Goal: Navigation & Orientation: Understand site structure

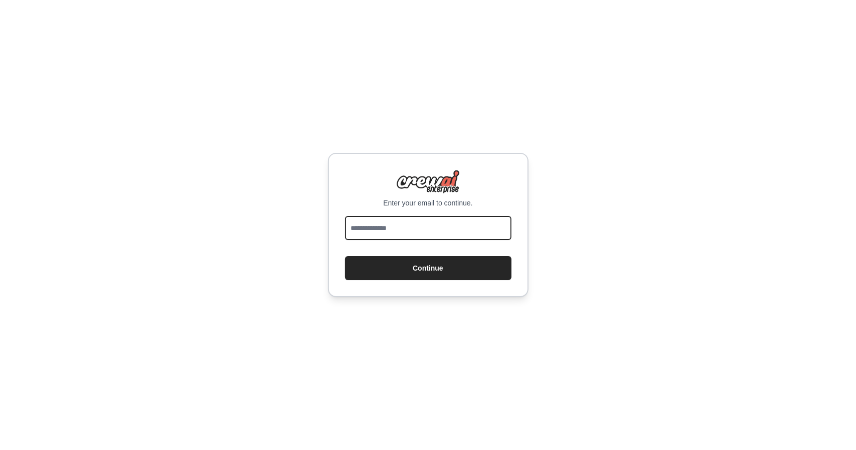
click at [453, 227] on input "email" at bounding box center [428, 228] width 166 height 24
type input "**********"
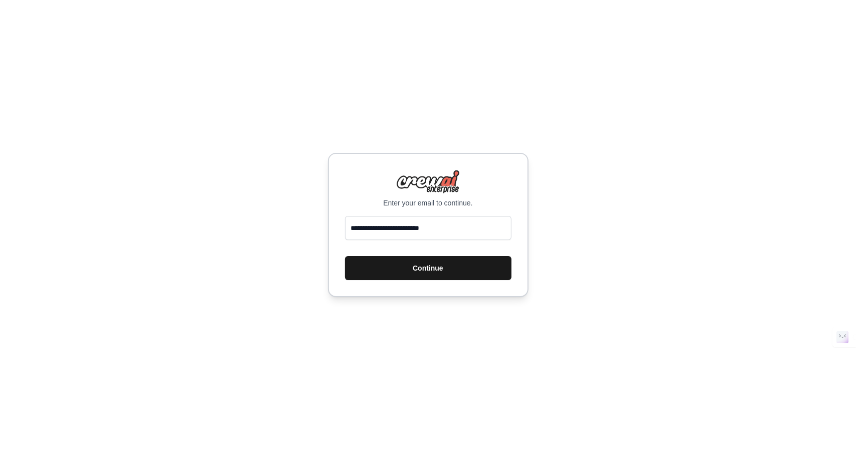
click at [451, 265] on button "Continue" at bounding box center [428, 268] width 166 height 24
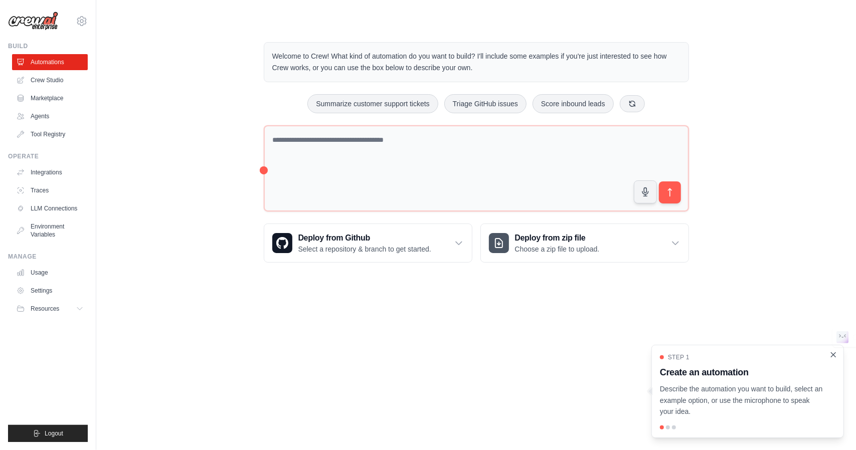
click at [836, 357] on icon "Close walkthrough" at bounding box center [833, 354] width 9 height 9
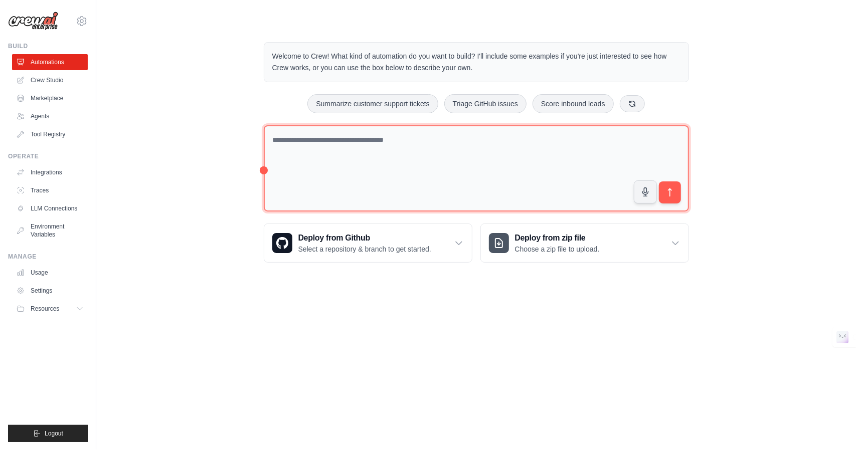
click at [381, 138] on textarea at bounding box center [476, 168] width 425 height 87
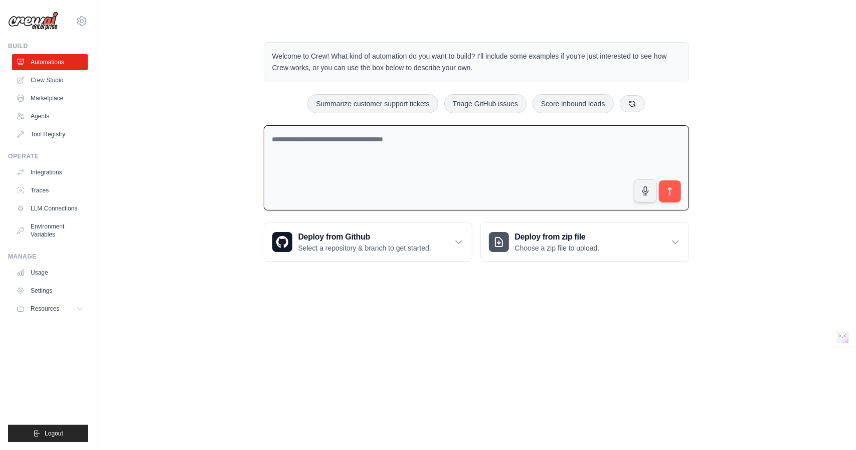
click at [206, 124] on div "Welcome to Crew! What kind of automation do you want to build? I'll include som…" at bounding box center [475, 152] width 727 height 252
click at [48, 134] on link "Tool Registry" at bounding box center [51, 134] width 76 height 16
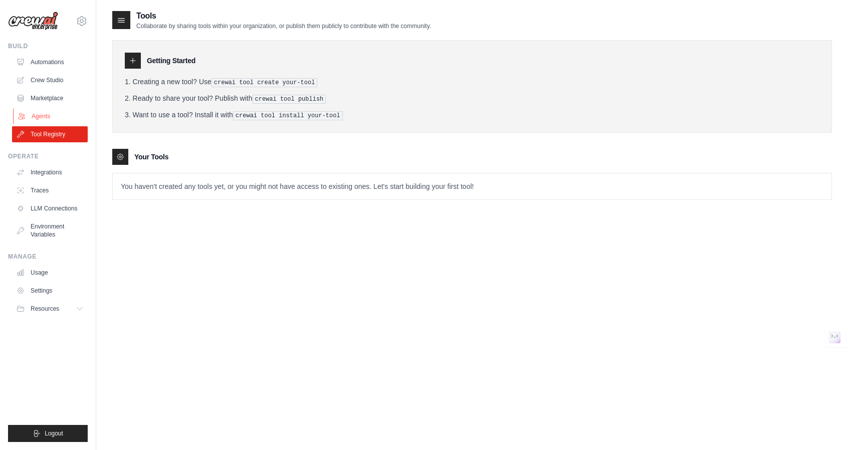
click at [49, 123] on link "Agents" at bounding box center [51, 116] width 76 height 16
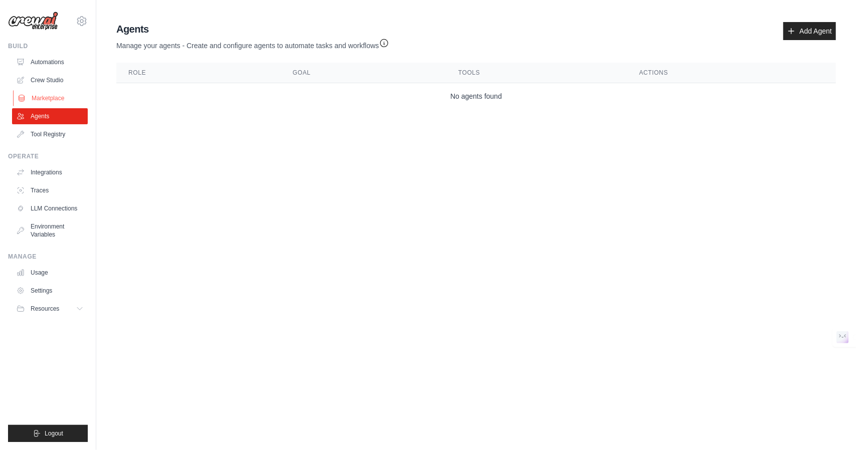
click at [47, 98] on link "Marketplace" at bounding box center [51, 98] width 76 height 16
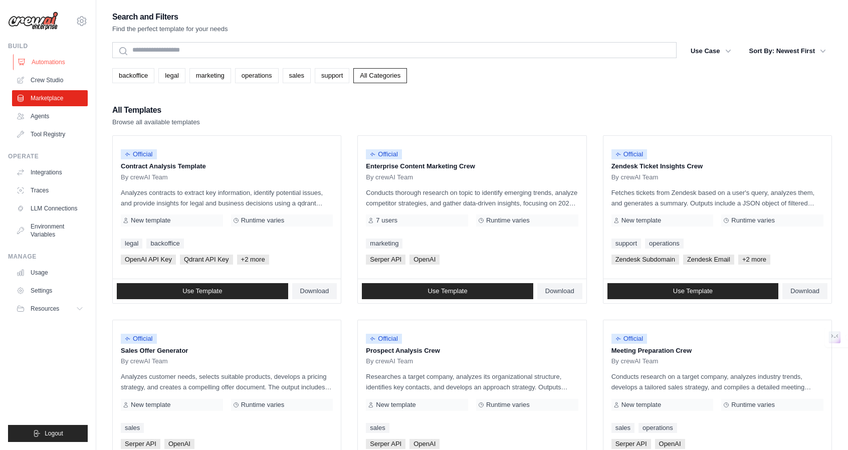
click at [47, 64] on link "Automations" at bounding box center [51, 62] width 76 height 16
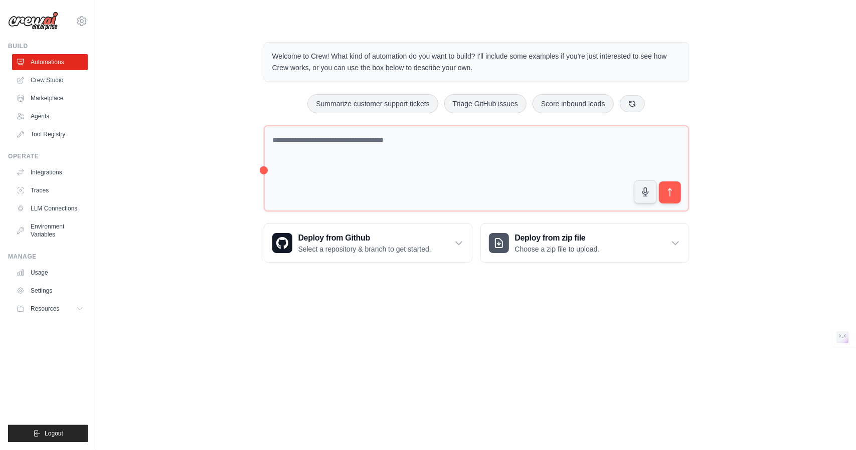
click at [48, 24] on img at bounding box center [33, 21] width 50 height 19
click at [53, 172] on link "Integrations" at bounding box center [51, 172] width 76 height 16
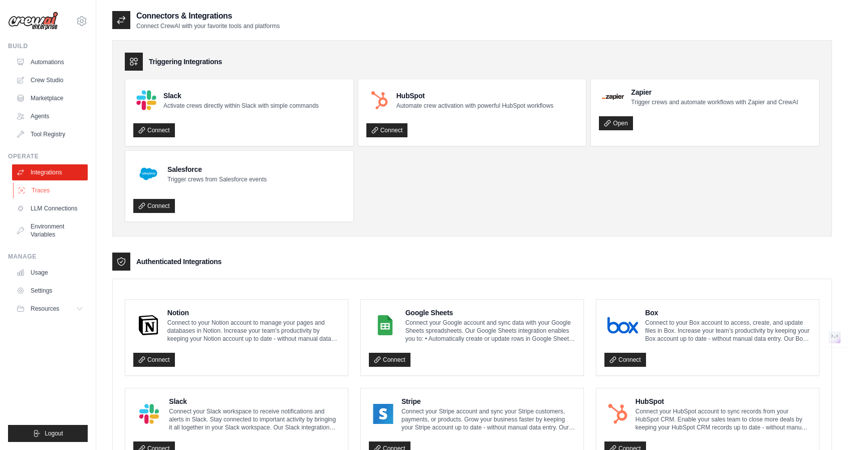
click at [36, 191] on link "Traces" at bounding box center [51, 191] width 76 height 16
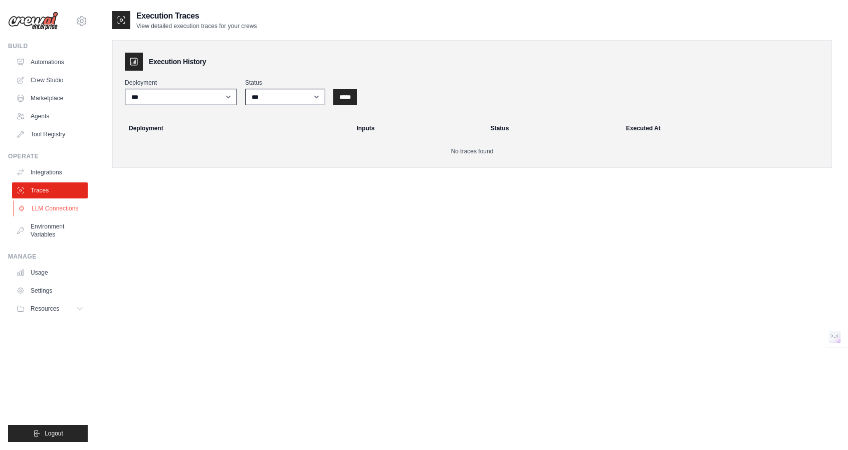
click at [40, 203] on link "LLM Connections" at bounding box center [51, 209] width 76 height 16
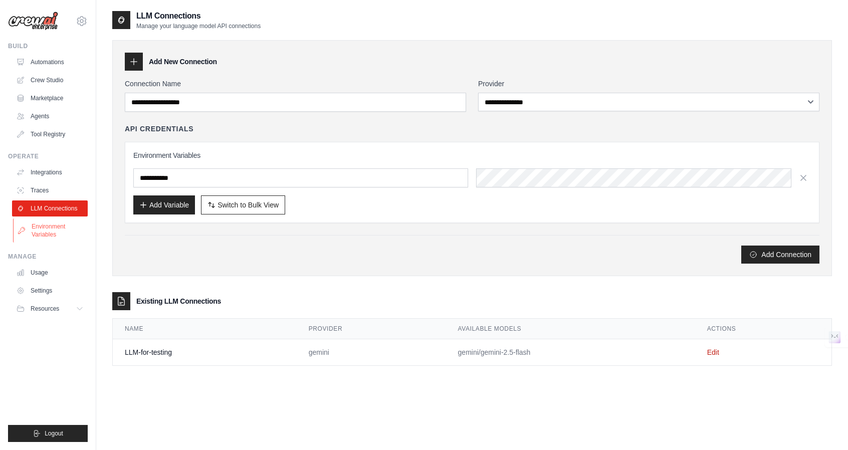
click at [49, 236] on link "Environment Variables" at bounding box center [51, 231] width 76 height 24
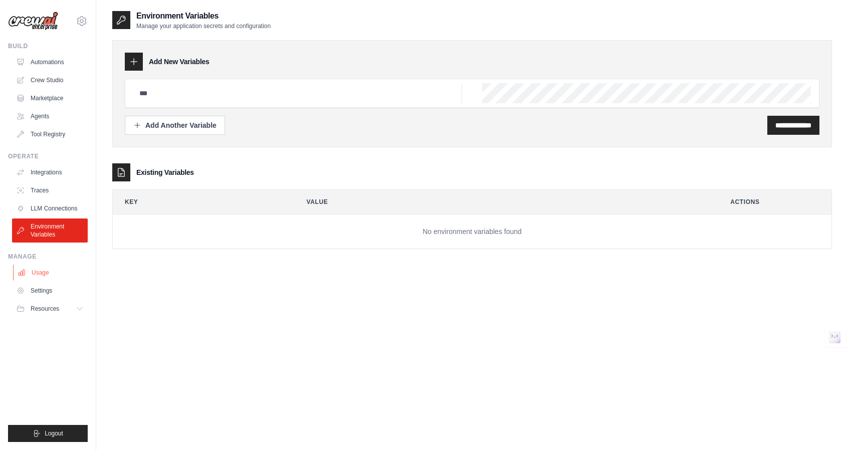
click at [44, 271] on link "Usage" at bounding box center [51, 273] width 76 height 16
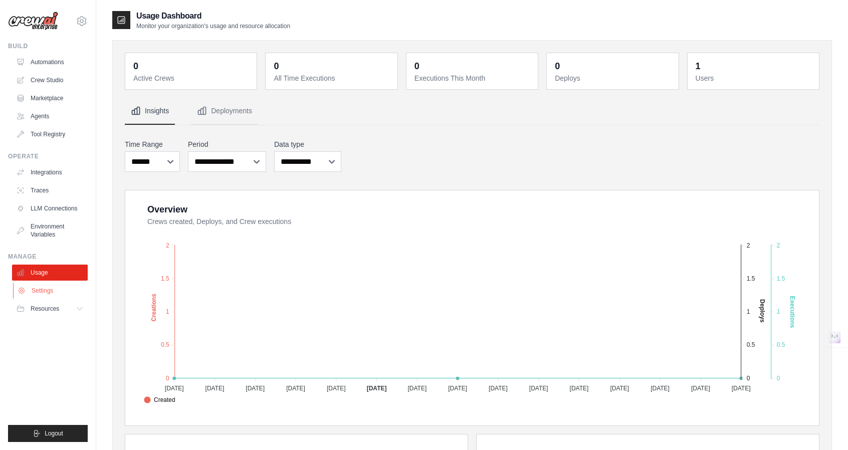
click at [44, 284] on link "Settings" at bounding box center [51, 291] width 76 height 16
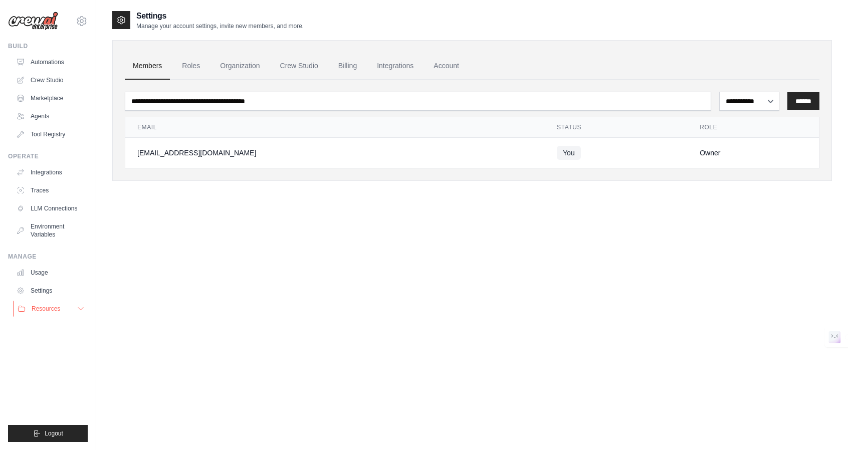
click at [50, 306] on span "Resources" at bounding box center [46, 309] width 29 height 8
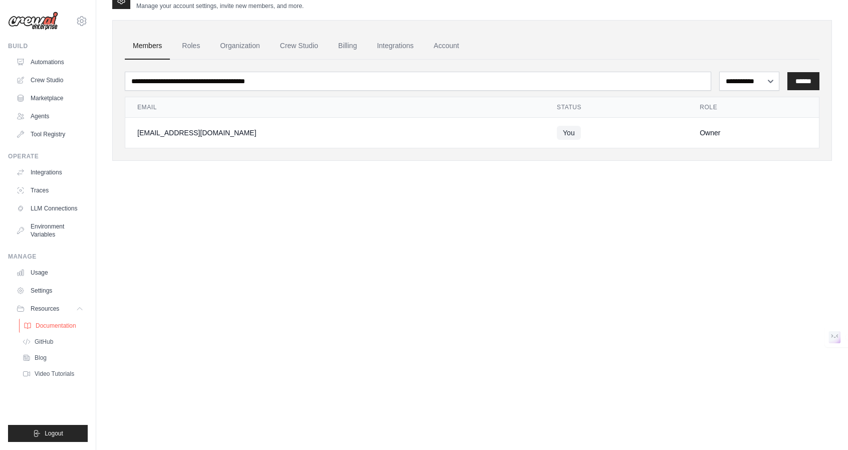
click at [52, 321] on link "Documentation" at bounding box center [54, 326] width 70 height 14
